Goal: Task Accomplishment & Management: Manage account settings

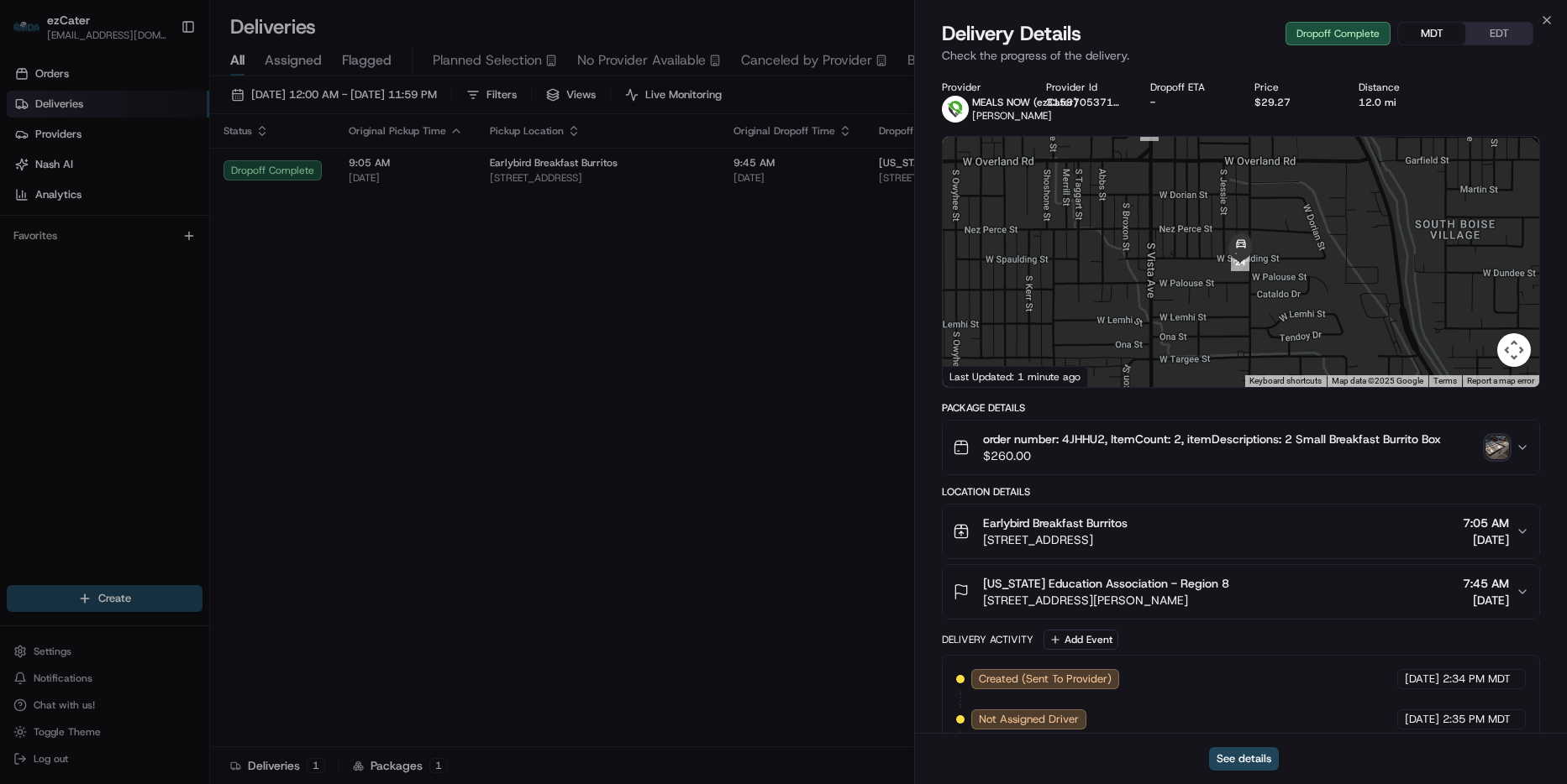
click at [1557, 16] on div "Close Delivery Details Dropoff Complete MDT EDT Check the progress of the deliv…" at bounding box center [1240, 392] width 652 height 784
click at [1549, 20] on icon "button" at bounding box center [1547, 20] width 14 height 14
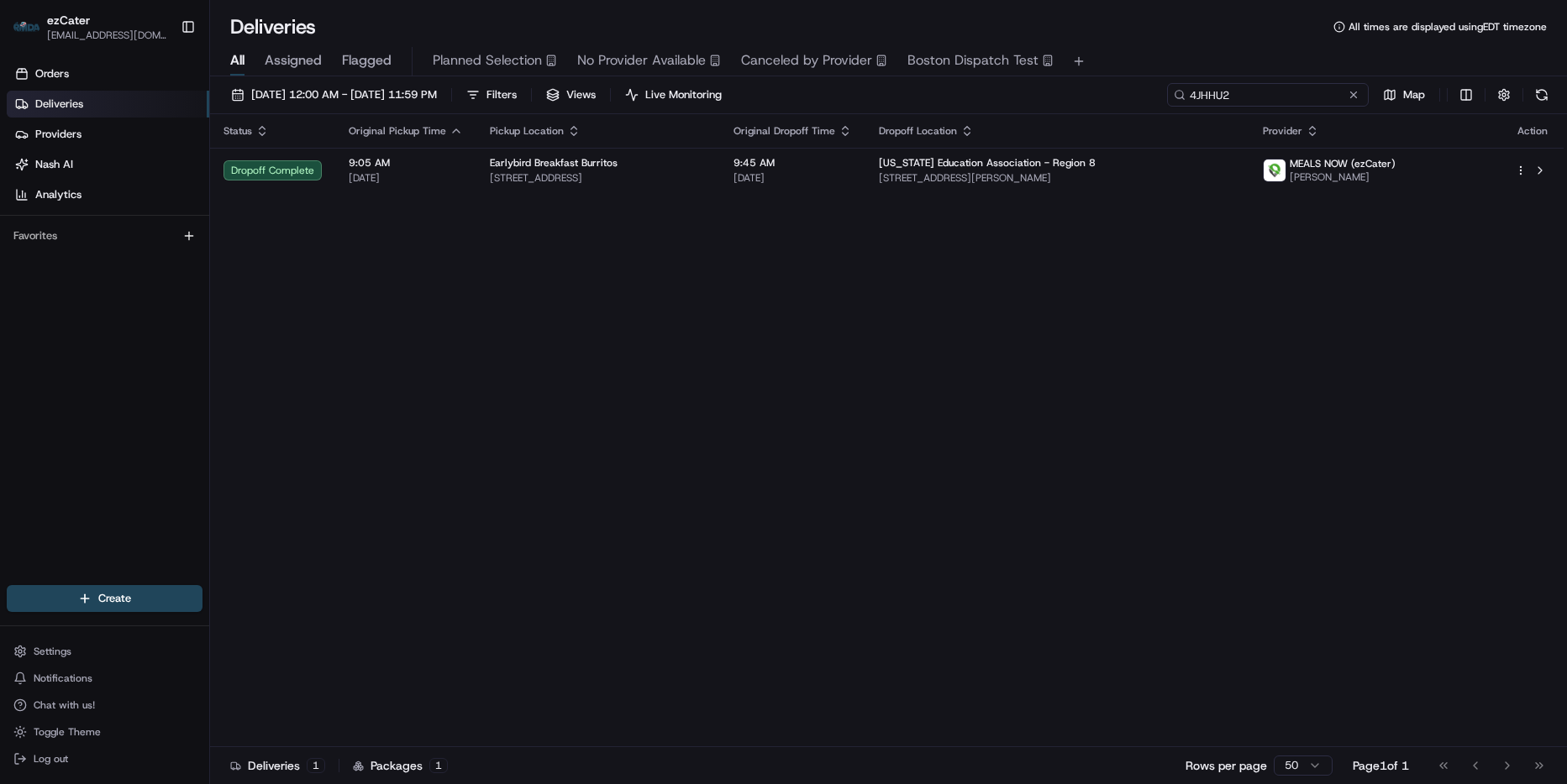
click at [1329, 100] on input "4JHHU2" at bounding box center [1268, 95] width 202 height 24
paste input "Z54QAT"
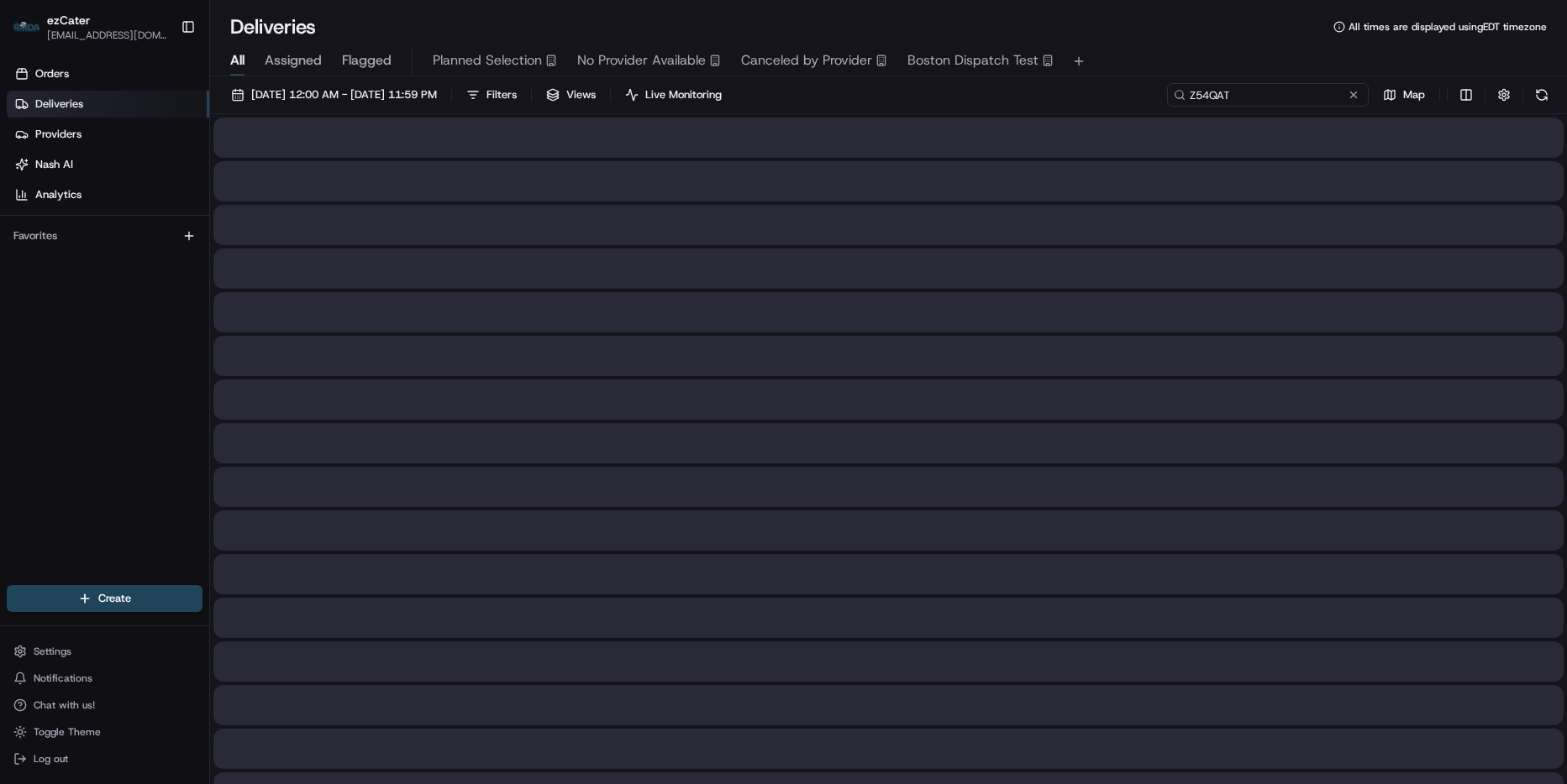
type input "Z54QAT"
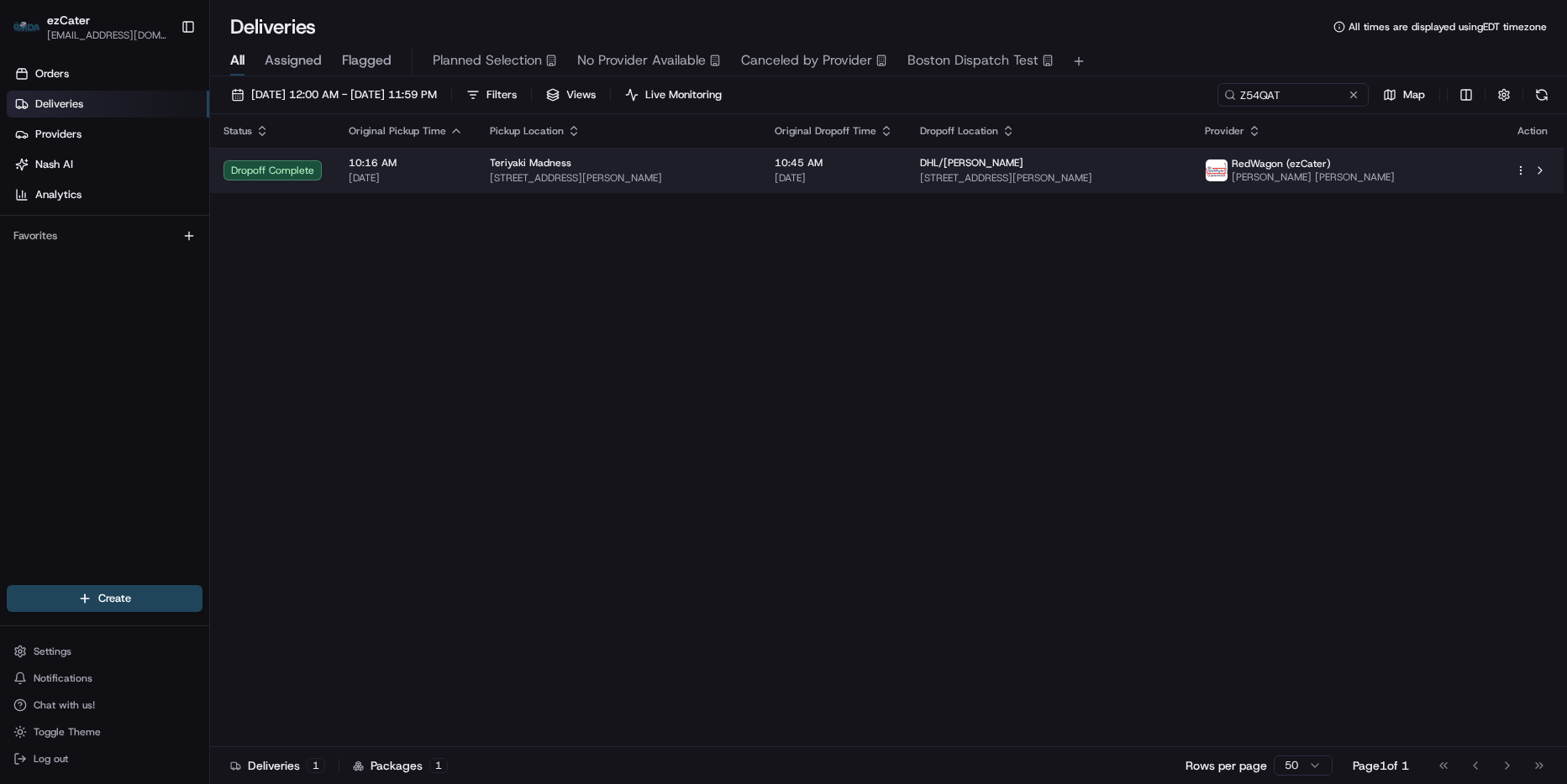
click at [1234, 191] on div "Status Original Pickup Time Pickup Location Original Dropoff Time Dropoff Locat…" at bounding box center [886, 430] width 1353 height 633
click at [1178, 173] on span "[STREET_ADDRESS][PERSON_NAME]" at bounding box center [1048, 178] width 258 height 14
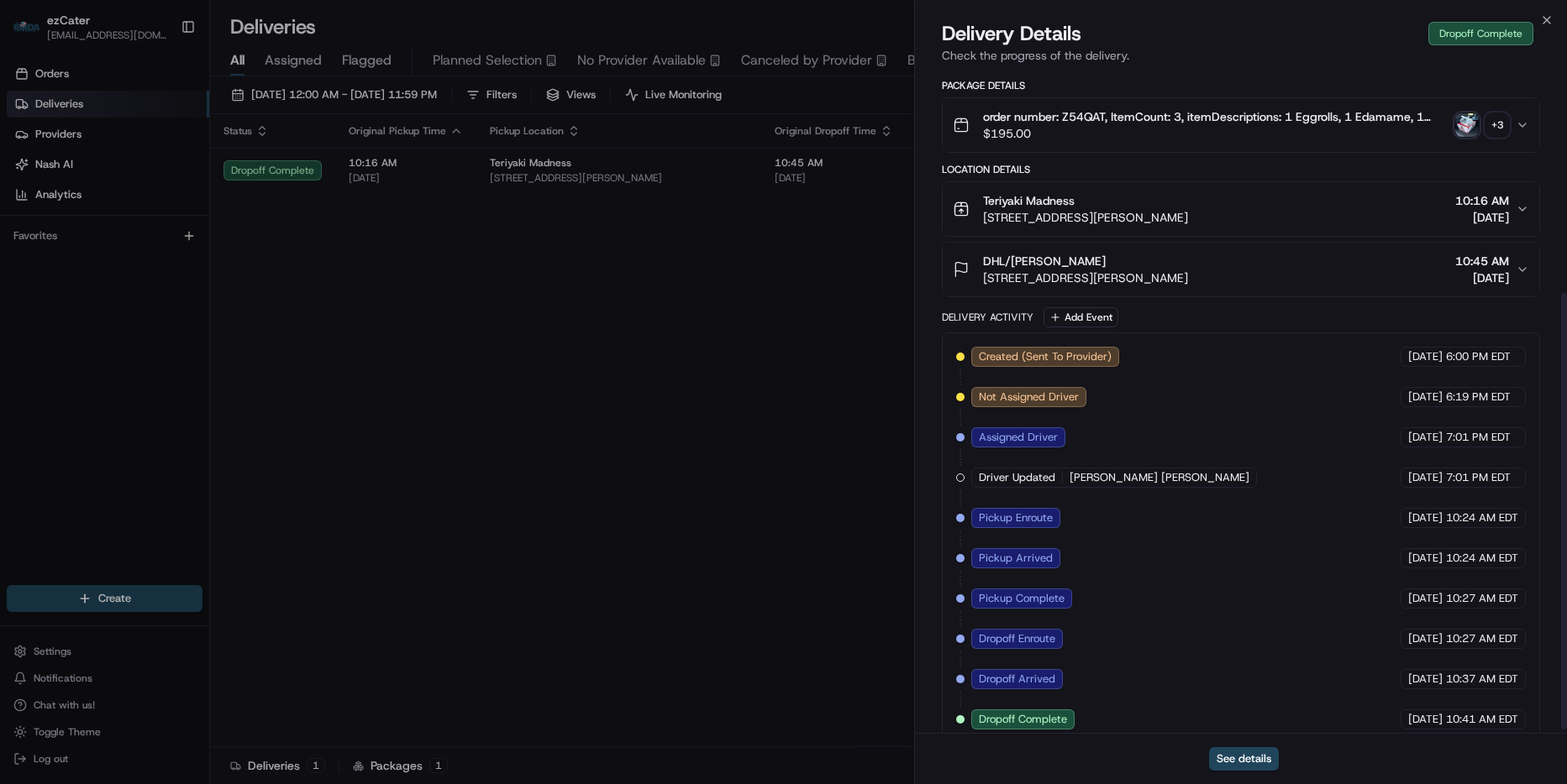
scroll to position [344, 0]
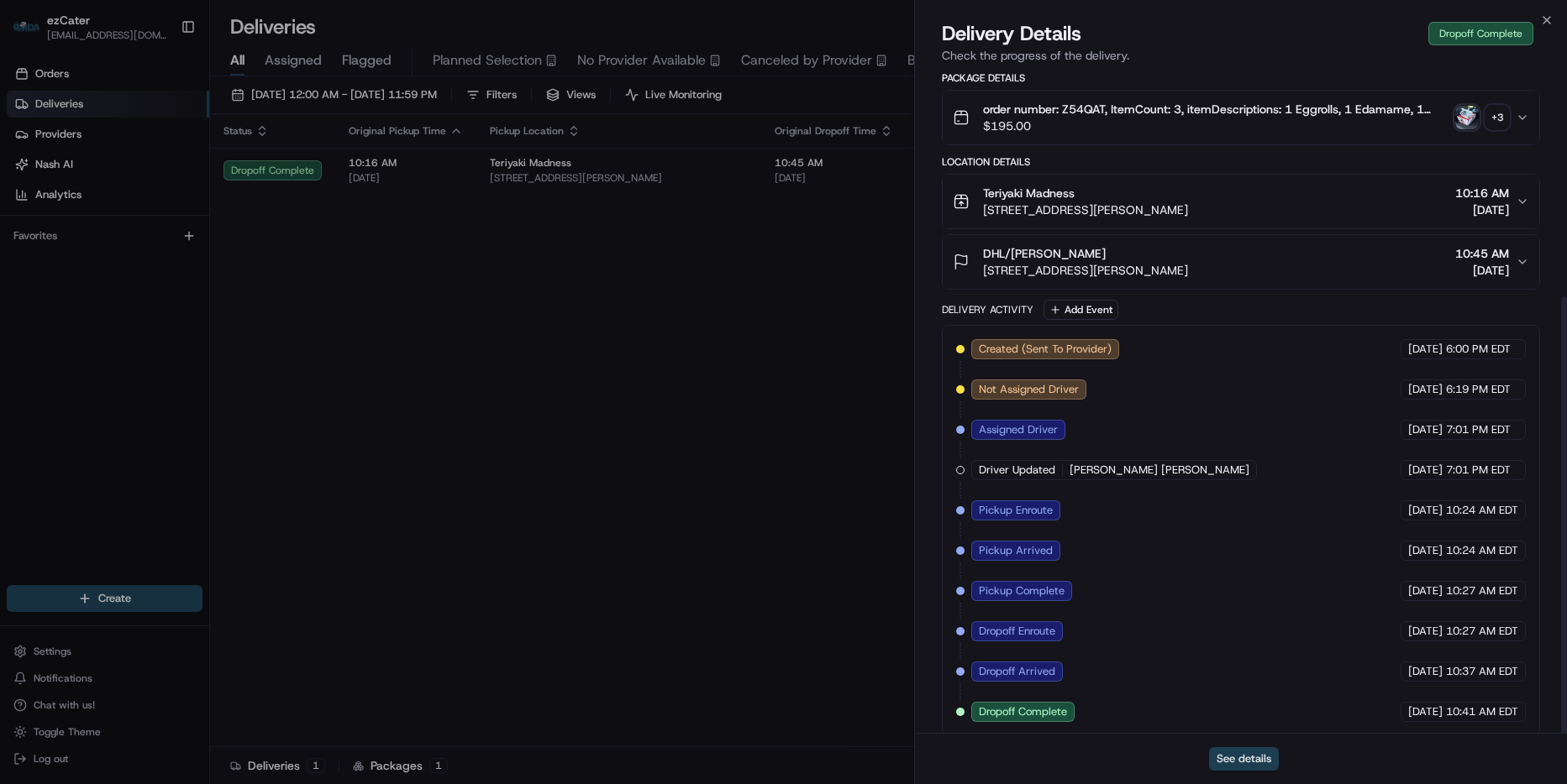
click at [1250, 756] on button "See details" at bounding box center [1244, 759] width 70 height 24
drag, startPoint x: 1091, startPoint y: 179, endPoint x: 1558, endPoint y: 439, distance: 534.5
click at [967, 185] on div "Teriyaki Madness [STREET_ADDRESS][PERSON_NAME]" at bounding box center [1070, 202] width 236 height 34
copy span "Teriyaki Madness"
click at [1541, 14] on icon "button" at bounding box center [1547, 20] width 14 height 14
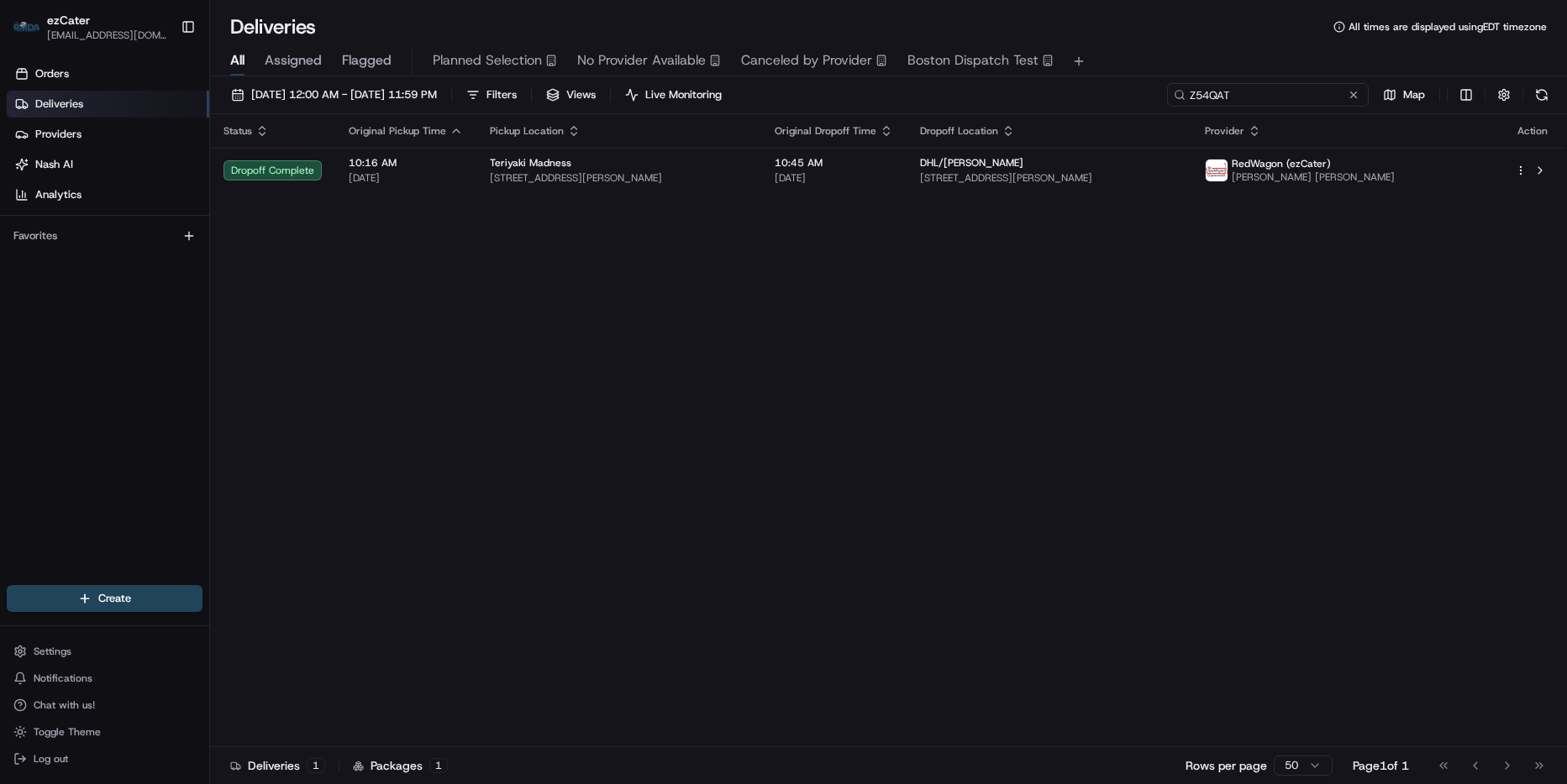
click at [1310, 96] on input "Z54QAT" at bounding box center [1268, 95] width 202 height 24
paste input "JWGWG0"
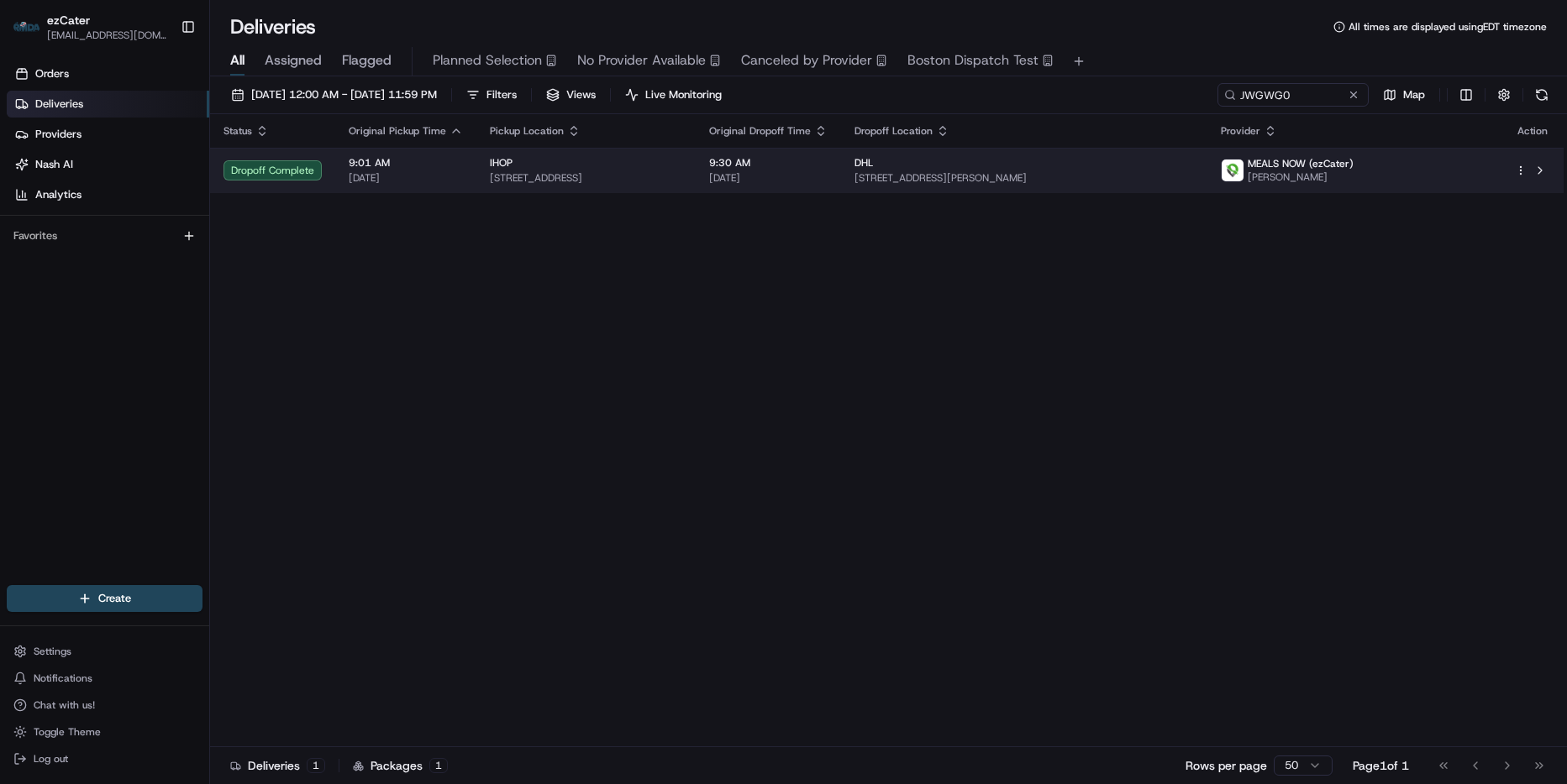
click at [625, 166] on div "IHOP" at bounding box center [586, 163] width 192 height 14
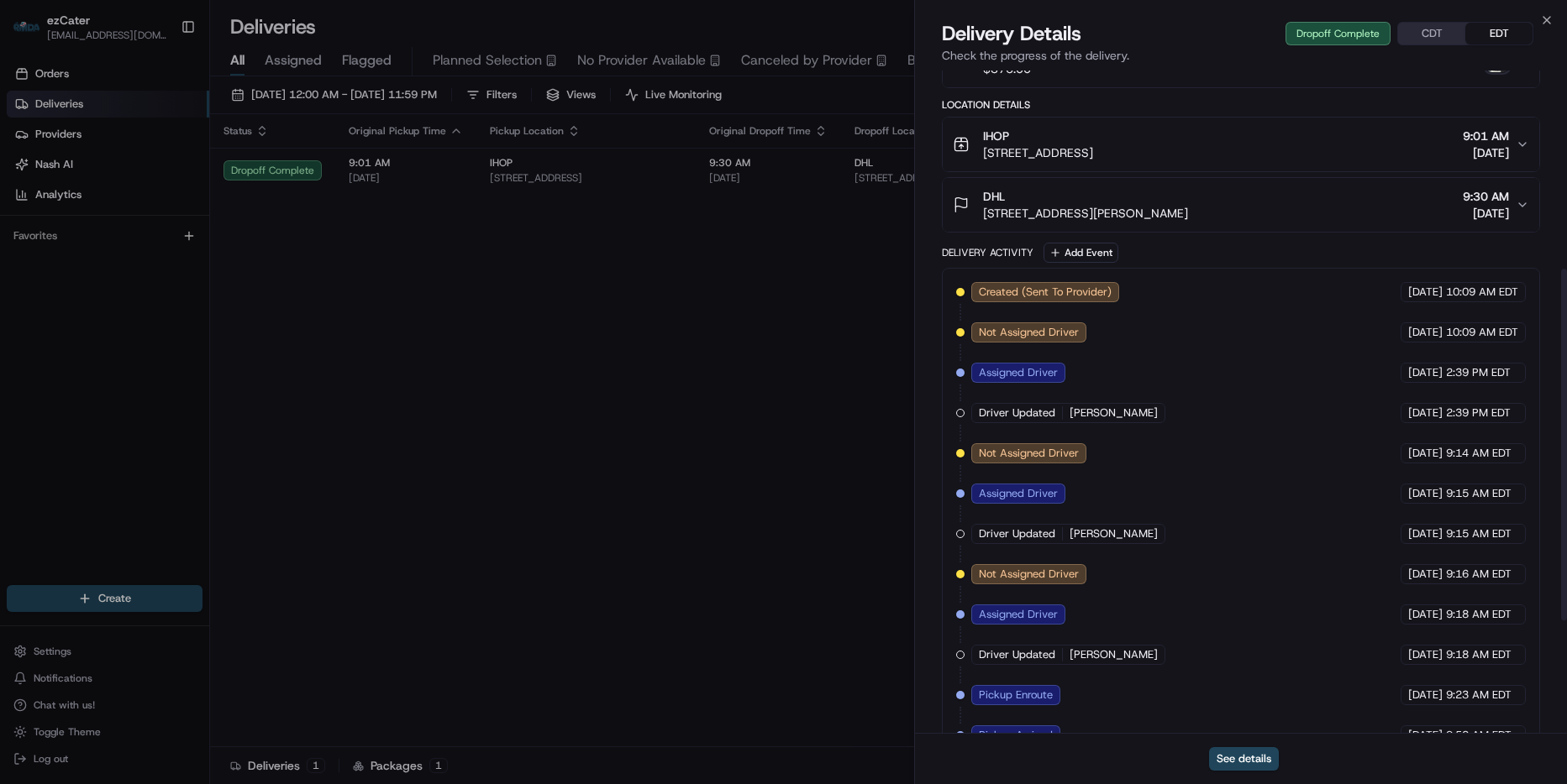
scroll to position [333, 0]
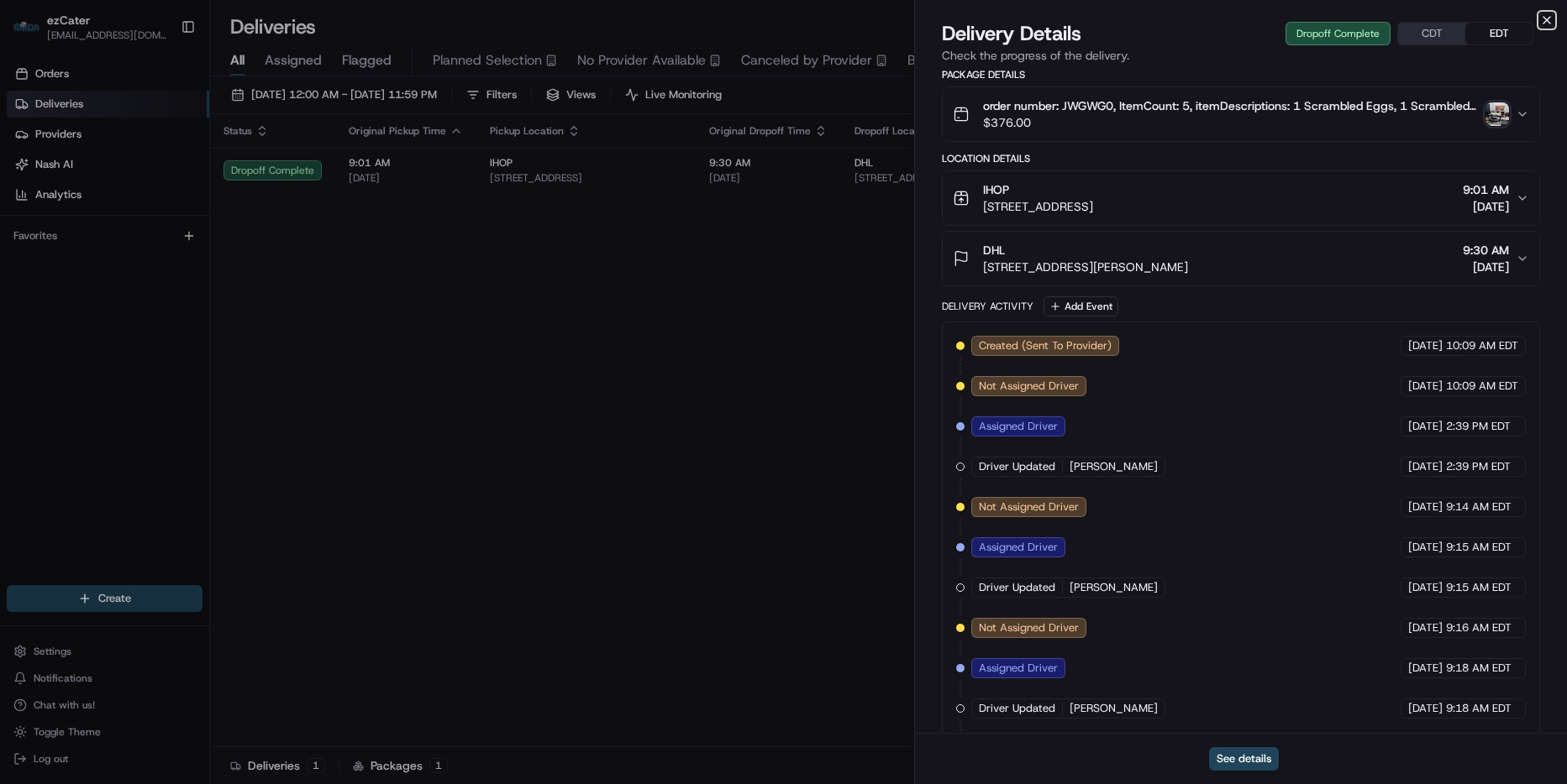
click at [1548, 18] on icon "button" at bounding box center [1547, 20] width 14 height 14
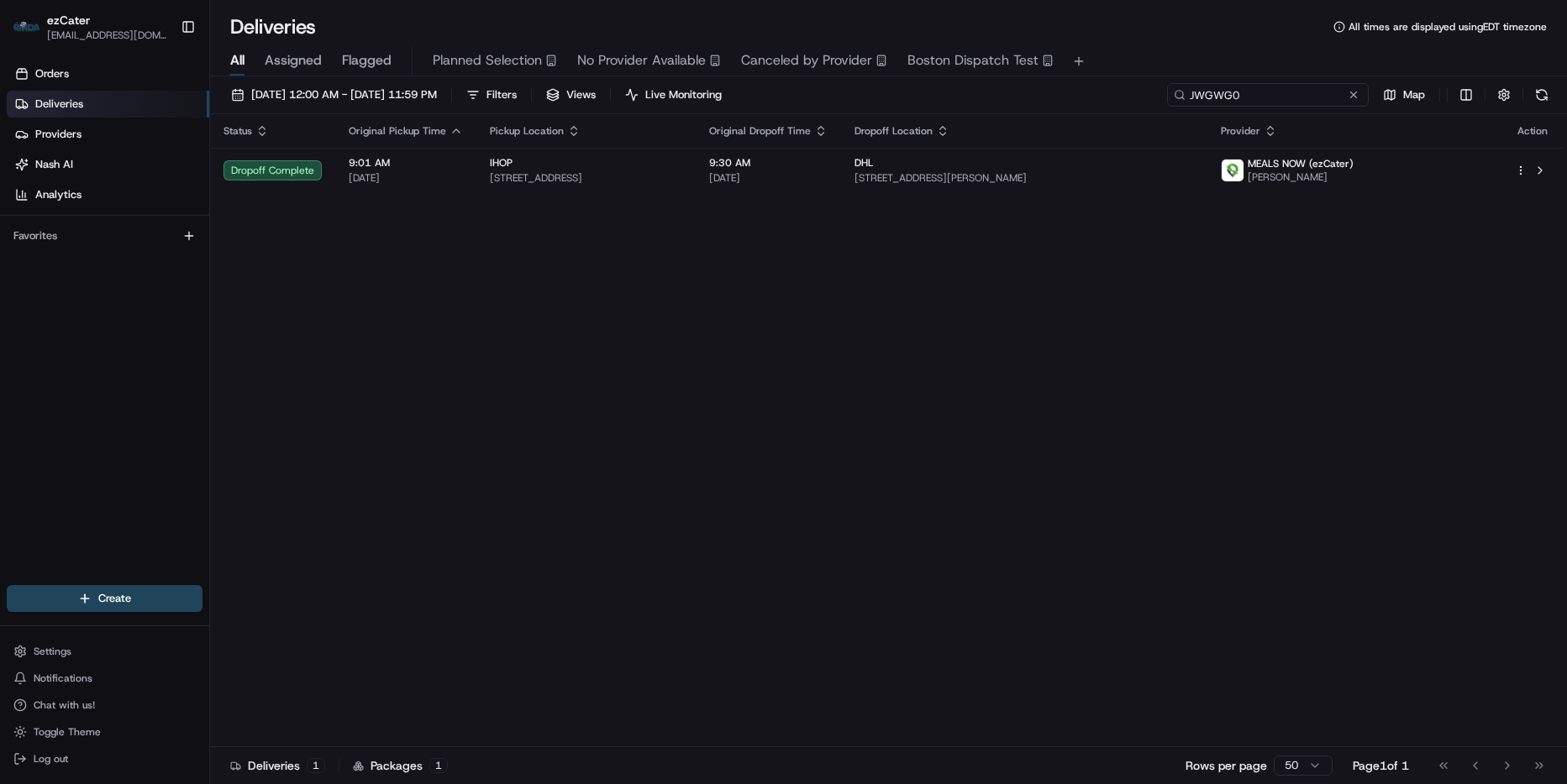
click at [1273, 98] on input "JWGWG0" at bounding box center [1268, 95] width 202 height 24
paste input "ZY2U8Q"
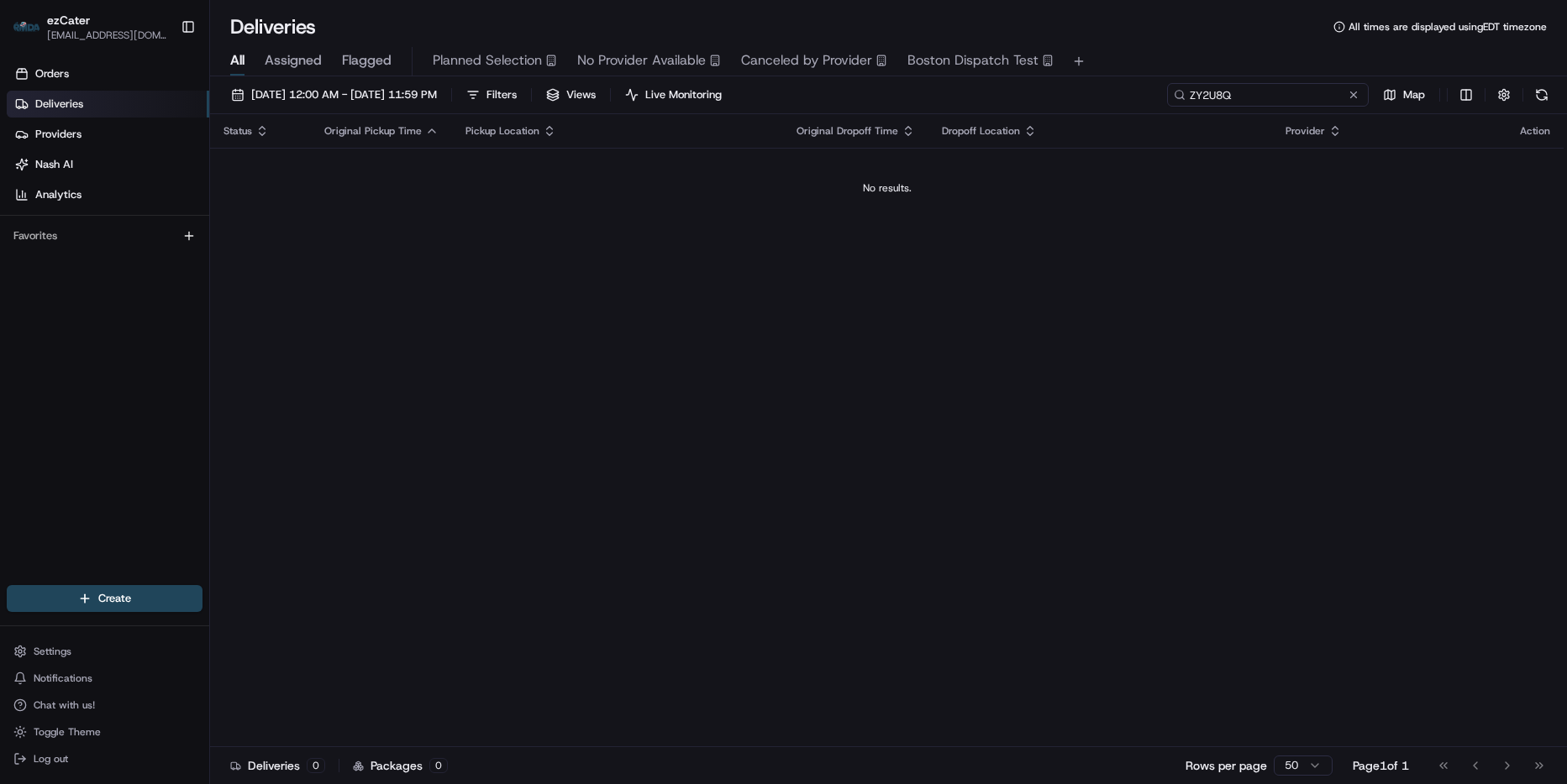
type input "ZY2U8Q"
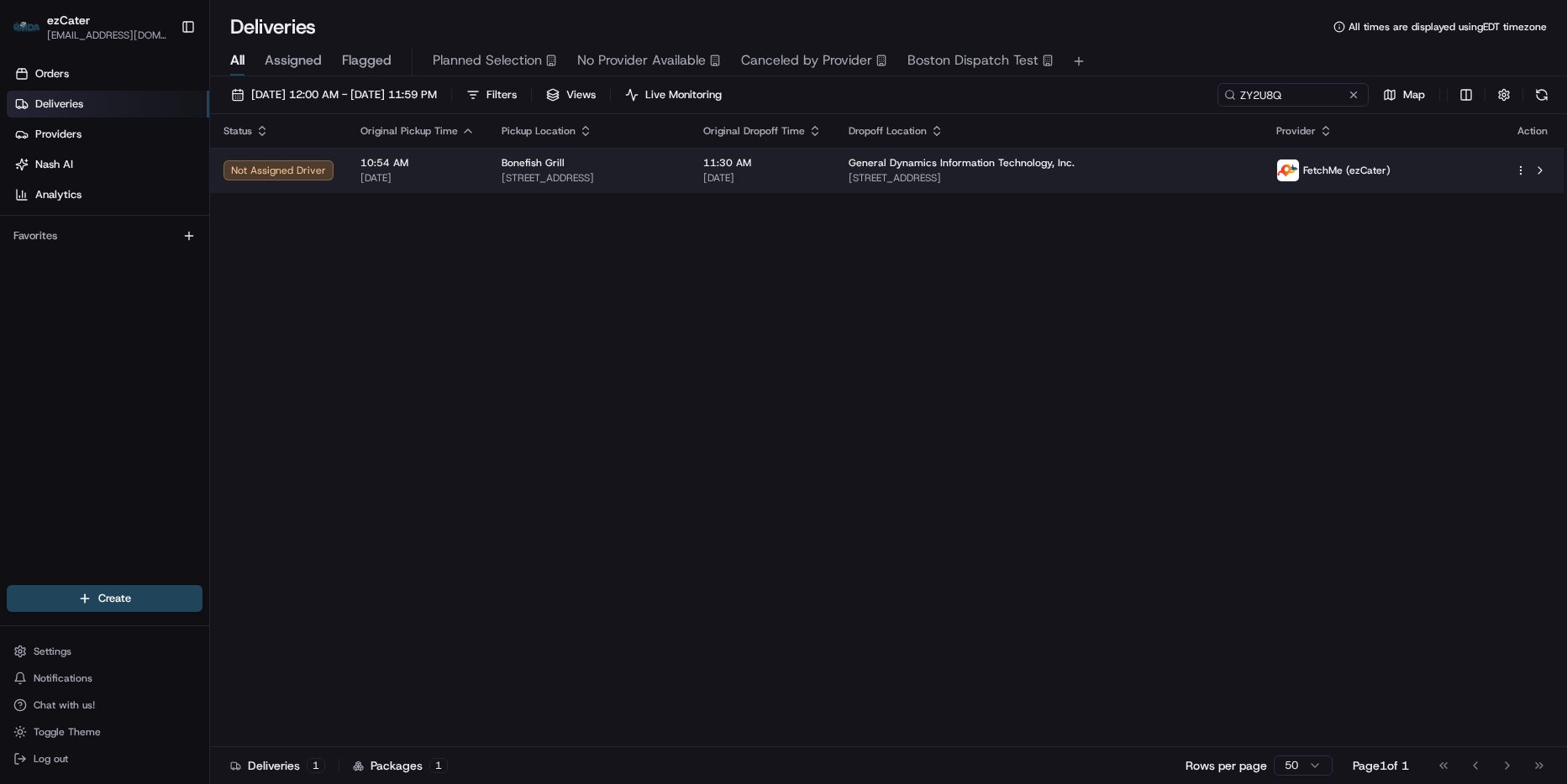
click at [1074, 165] on span "General Dynamics Information Technology, Inc." at bounding box center [961, 163] width 226 height 14
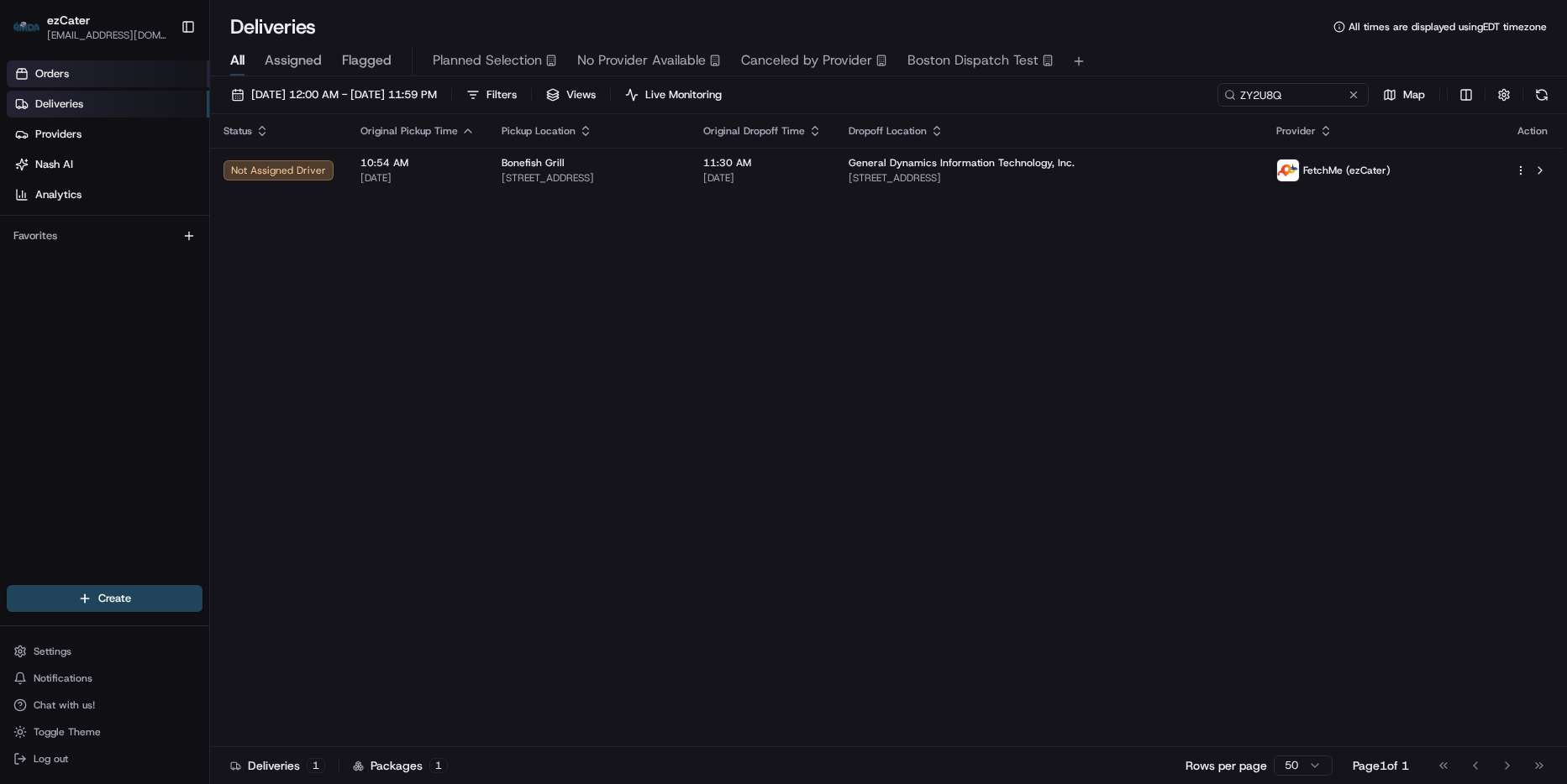
click at [72, 75] on link "Orders" at bounding box center [108, 74] width 202 height 27
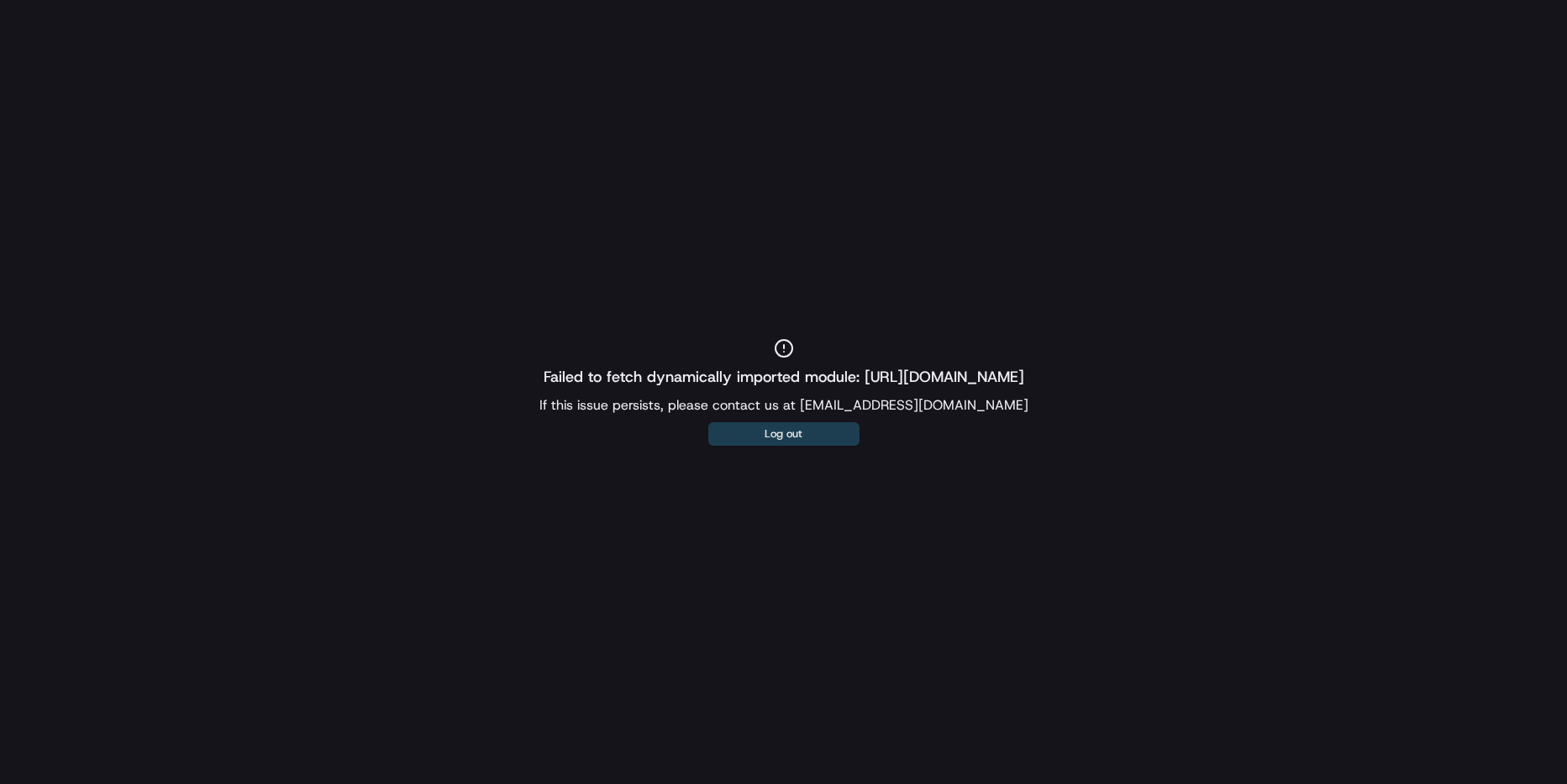
click at [812, 435] on button "Log out" at bounding box center [784, 435] width 151 height 24
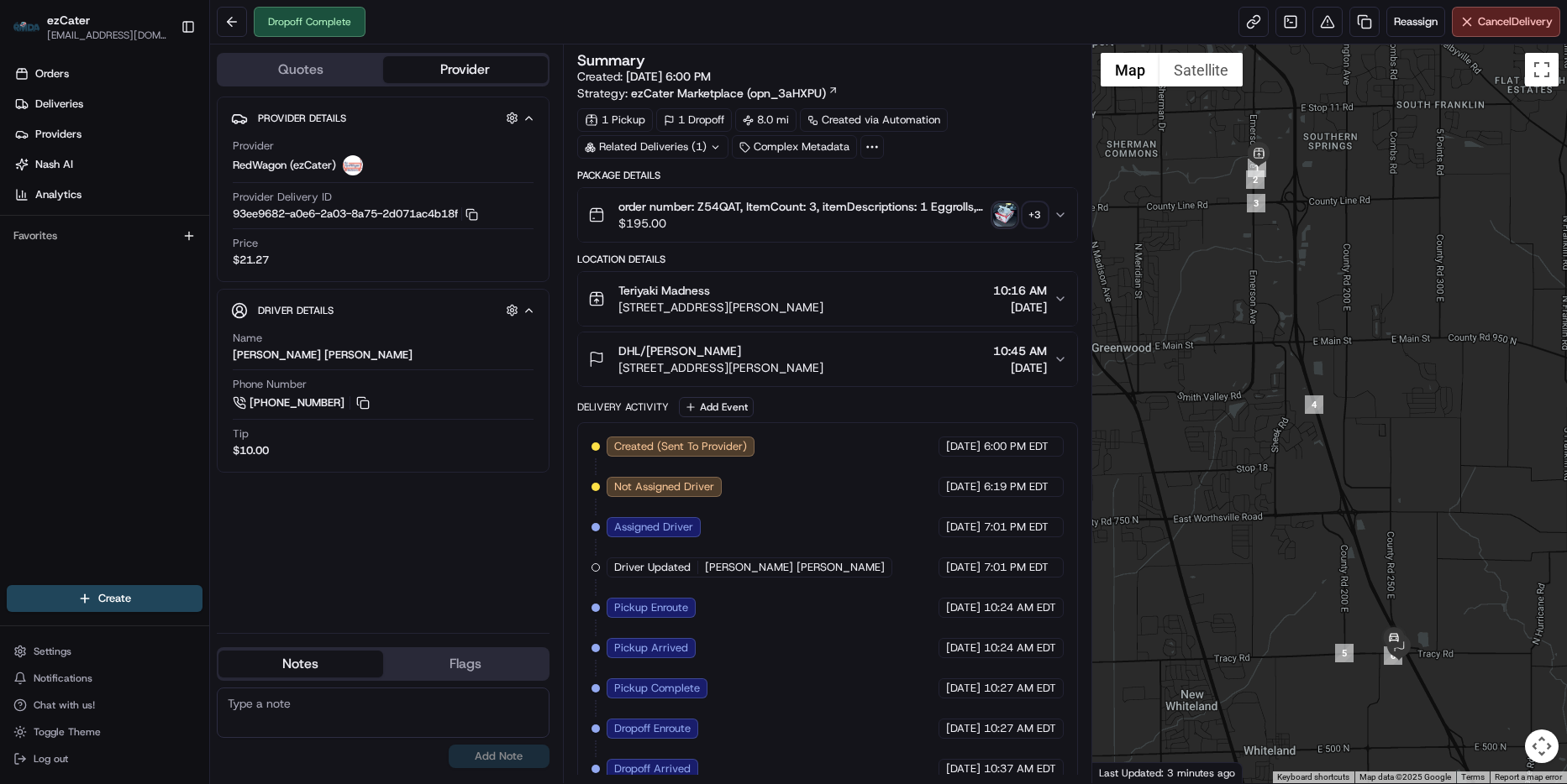
click at [1053, 359] on icon "button" at bounding box center [1060, 360] width 14 height 14
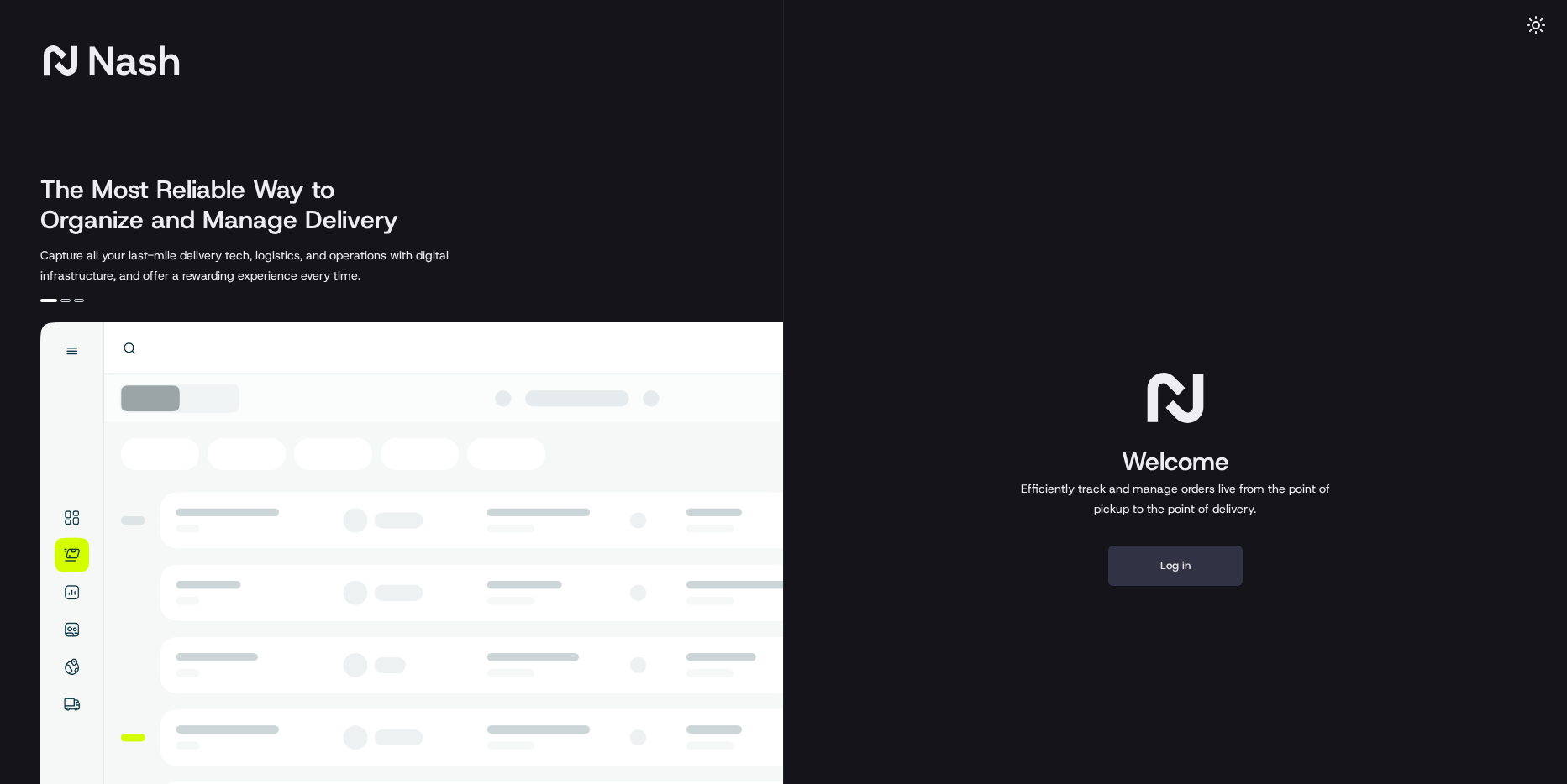
click at [1197, 554] on button "Log in" at bounding box center [1176, 565] width 134 height 40
